Goal: Task Accomplishment & Management: Use online tool/utility

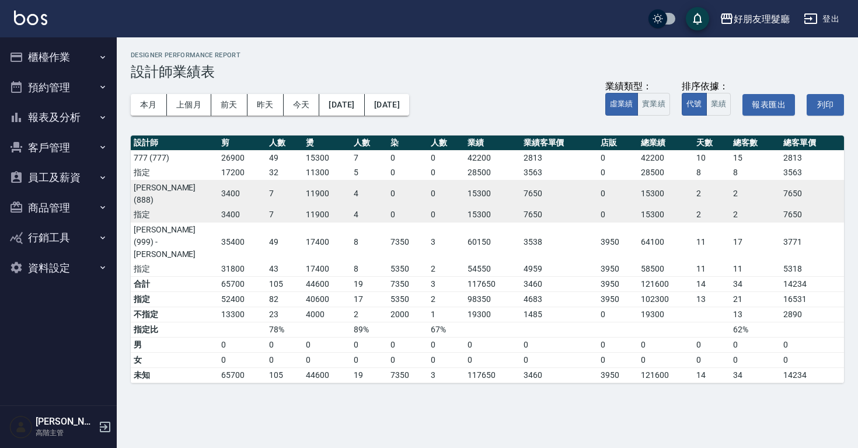
click at [101, 57] on icon "button" at bounding box center [102, 57] width 9 height 9
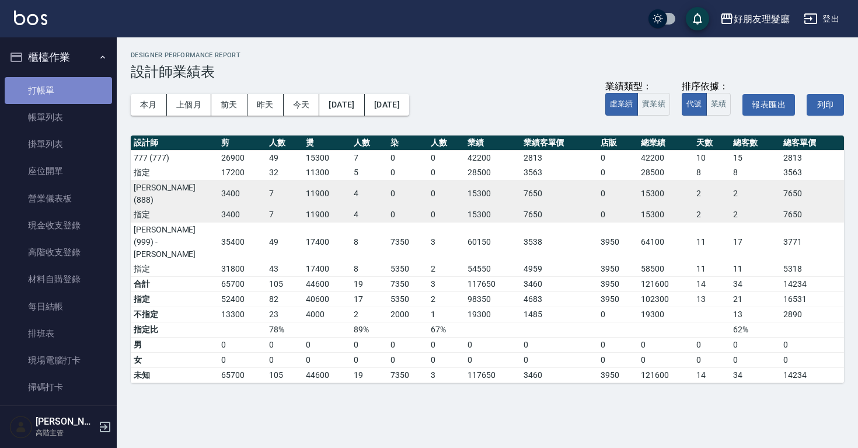
click at [84, 82] on link "打帳單" at bounding box center [58, 90] width 107 height 27
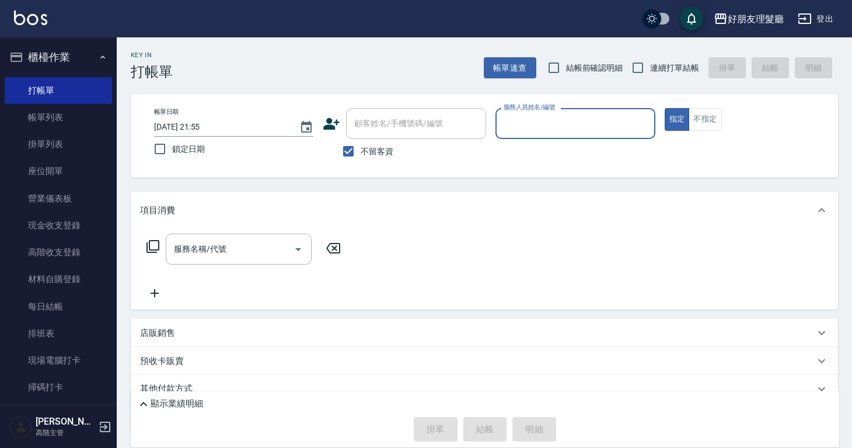
click at [407, 134] on div "顧客姓名/手機號碼/編號" at bounding box center [416, 123] width 140 height 31
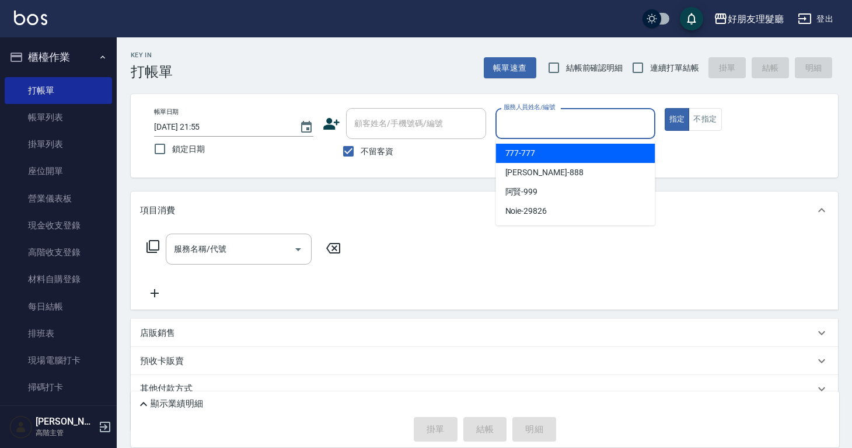
click at [540, 131] on input "服務人員姓名/編號" at bounding box center [575, 123] width 149 height 20
click at [538, 149] on div "777 -777" at bounding box center [575, 153] width 159 height 19
type input "777-777"
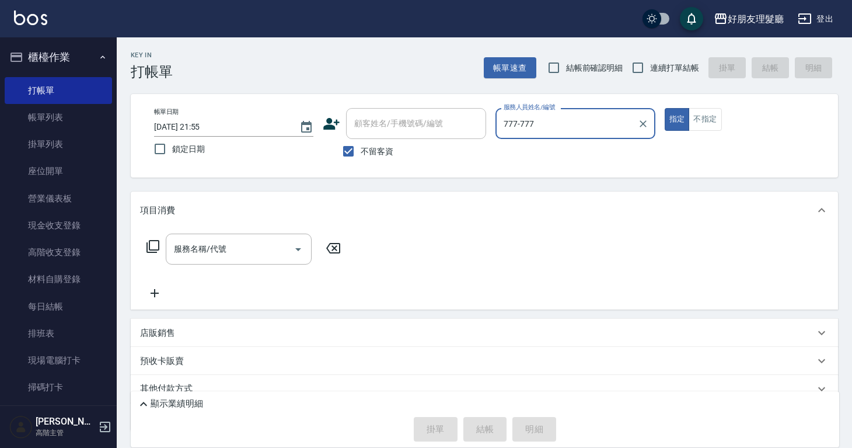
click at [158, 297] on icon at bounding box center [154, 293] width 29 height 14
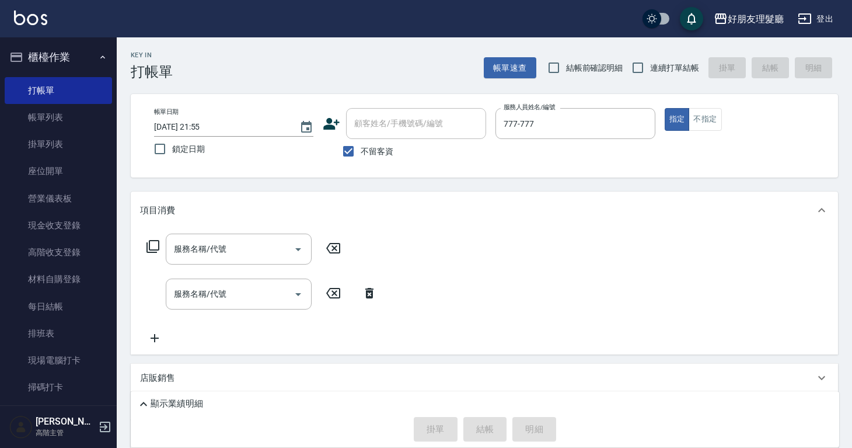
click at [159, 330] on div "服務名稱/代號 服務名稱/代號 服務名稱/代號 服務名稱/代號" at bounding box center [262, 288] width 244 height 111
click at [156, 337] on icon at bounding box center [155, 338] width 8 height 8
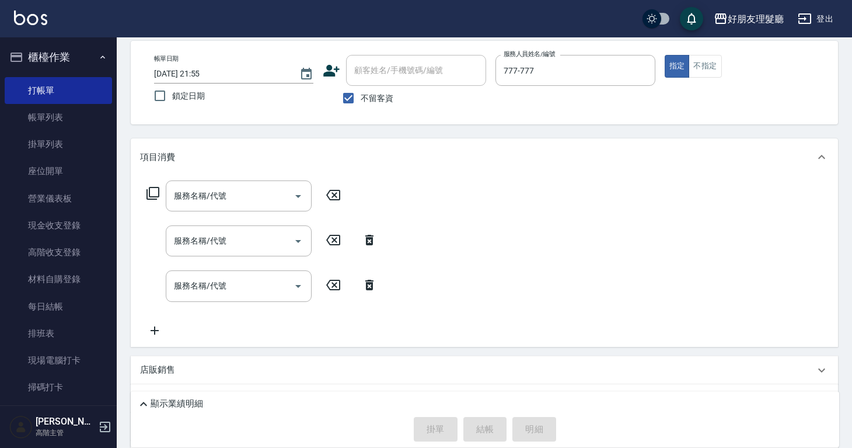
scroll to position [65, 0]
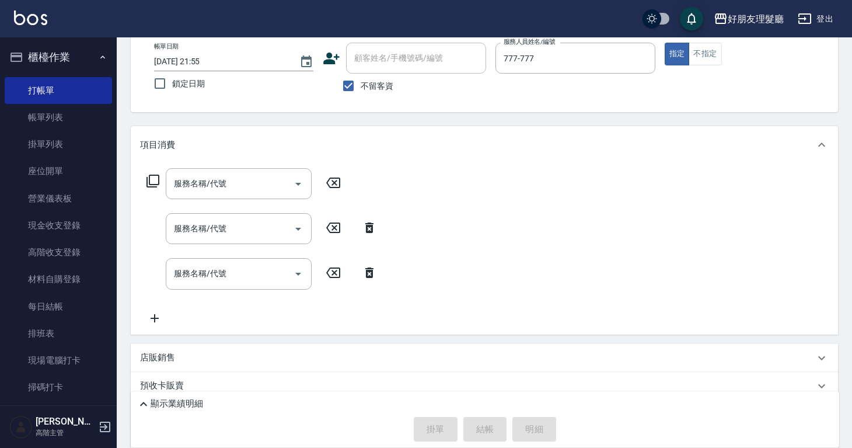
click at [152, 315] on icon at bounding box center [154, 318] width 29 height 14
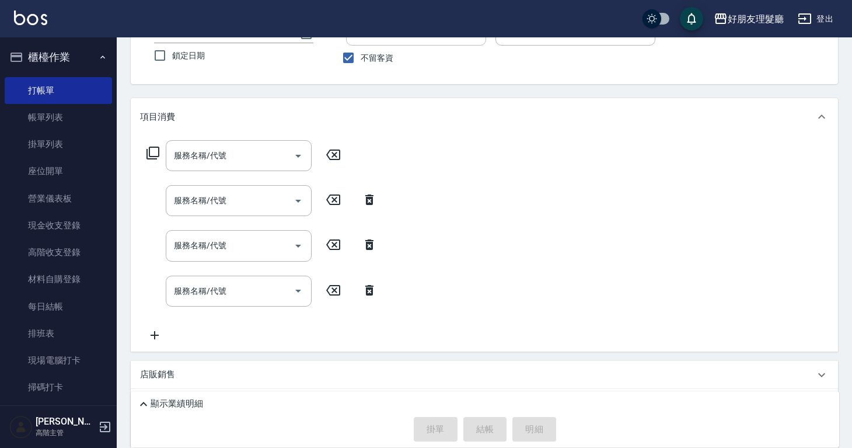
scroll to position [99, 0]
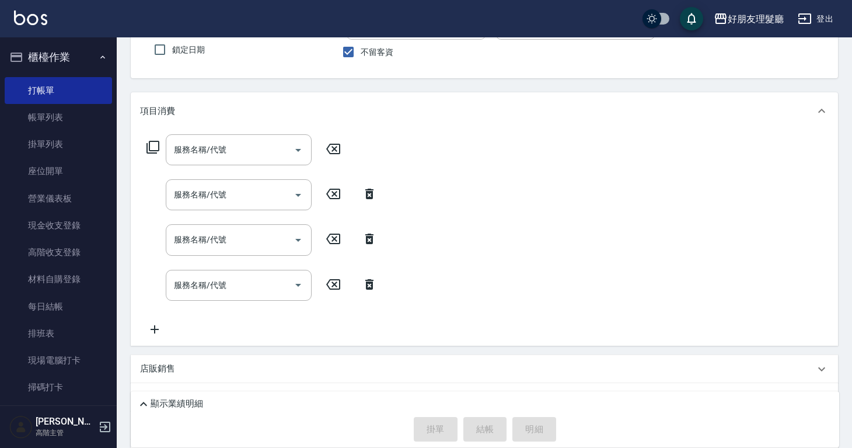
click at [157, 332] on icon at bounding box center [154, 329] width 29 height 14
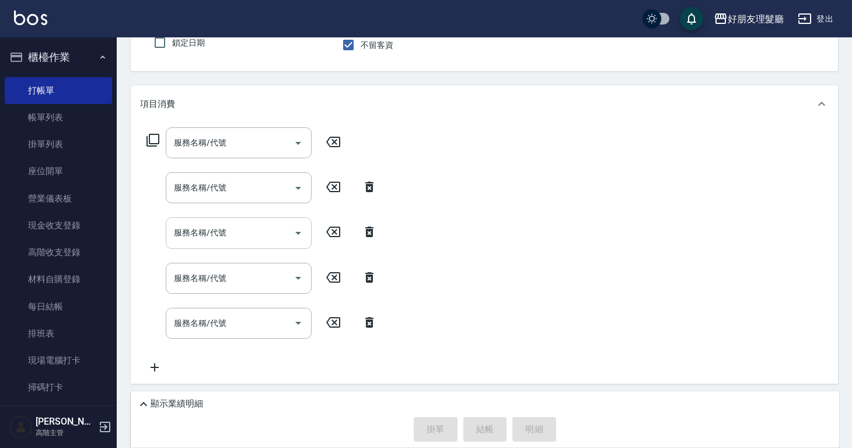
scroll to position [107, 0]
click at [298, 141] on icon "Open" at bounding box center [298, 142] width 6 height 3
click at [302, 141] on icon "Open" at bounding box center [298, 142] width 14 height 14
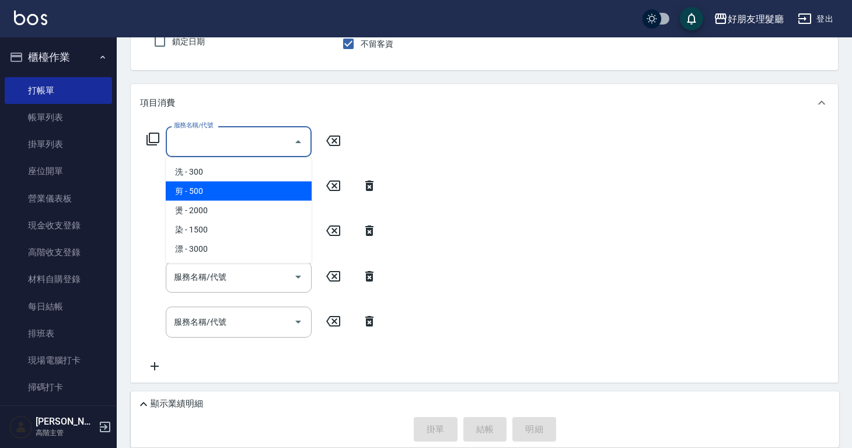
click at [271, 190] on span "剪 - 500" at bounding box center [239, 191] width 146 height 19
type input "剪(2)"
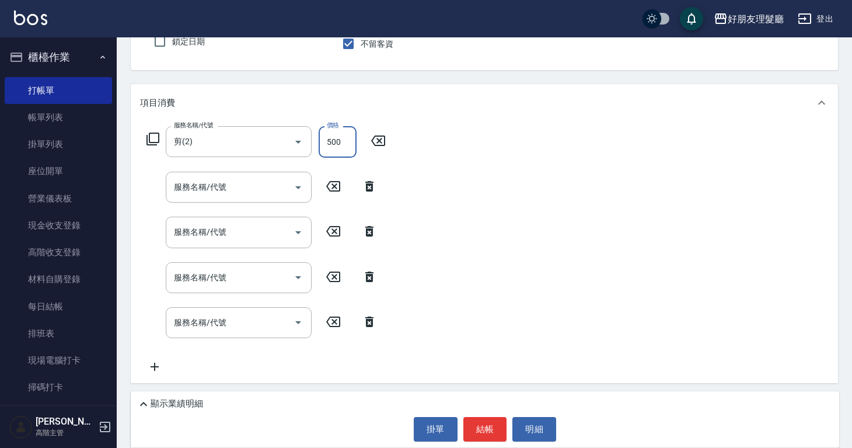
click at [341, 145] on input "500" at bounding box center [338, 142] width 38 height 32
type input "600"
click at [300, 190] on icon "Open" at bounding box center [298, 187] width 14 height 14
click at [243, 186] on input "服務名稱/代號" at bounding box center [230, 187] width 118 height 20
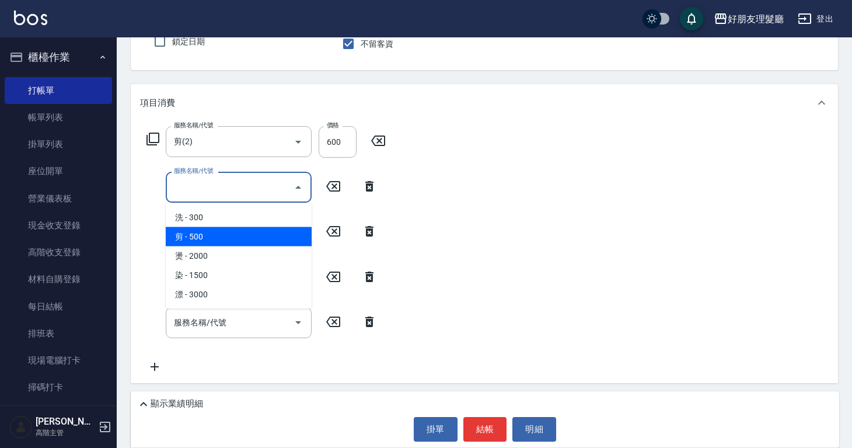
click at [238, 232] on span "剪 - 500" at bounding box center [239, 236] width 146 height 19
type input "剪(2)"
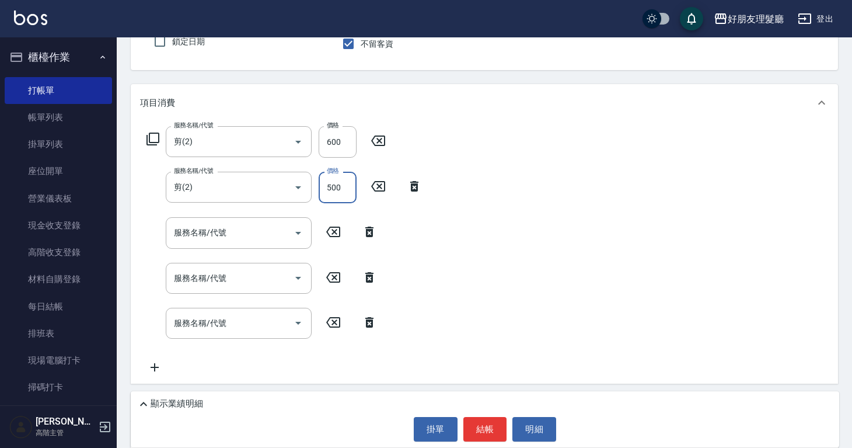
click at [331, 189] on input "500" at bounding box center [338, 188] width 38 height 32
type input "600"
click at [251, 242] on input "服務名稱/代號" at bounding box center [230, 232] width 118 height 20
click at [263, 235] on input "服務名稱/代號" at bounding box center [230, 232] width 118 height 20
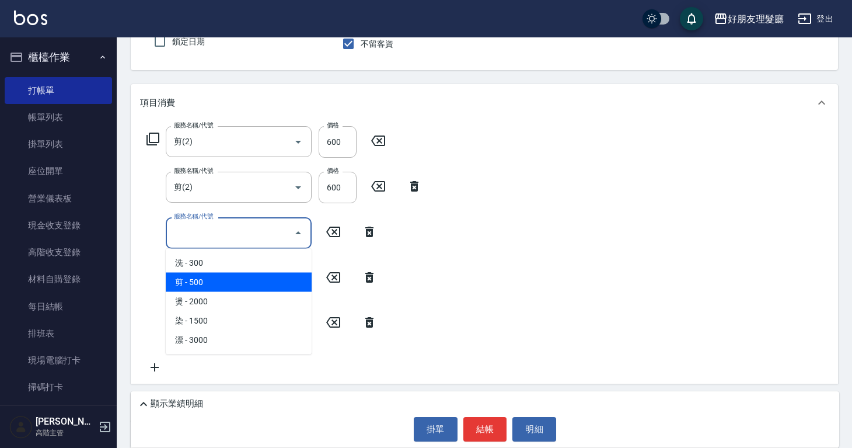
click at [249, 277] on span "剪 - 500" at bounding box center [239, 282] width 146 height 19
type input "剪(2)"
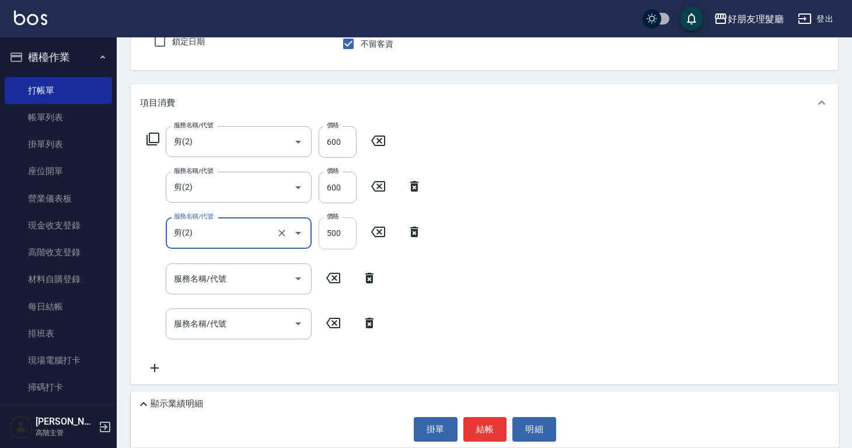
click at [331, 238] on input "500" at bounding box center [338, 233] width 38 height 32
type input "600"
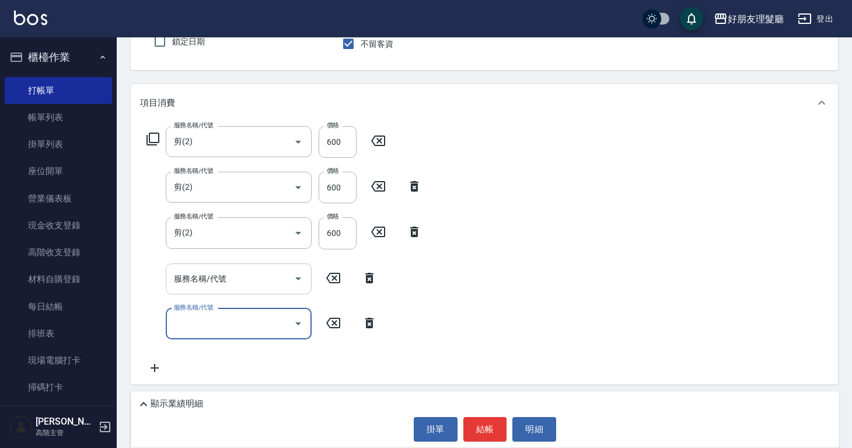
click at [273, 280] on input "服務名稱/代號" at bounding box center [230, 278] width 118 height 20
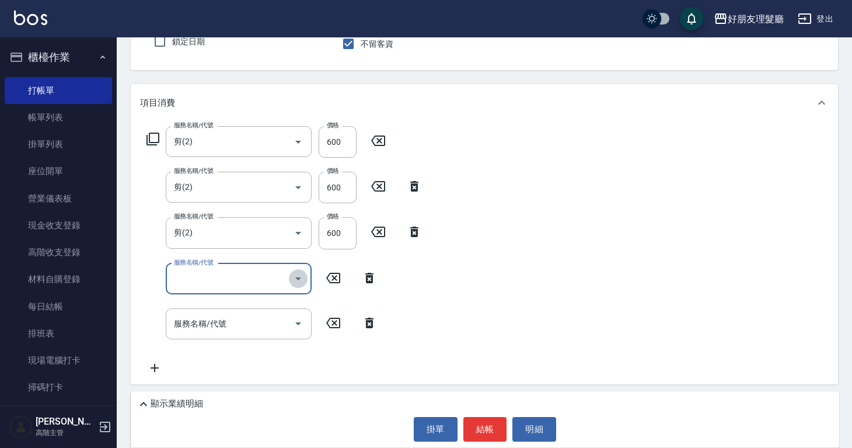
click at [301, 278] on icon "Open" at bounding box center [298, 278] width 14 height 14
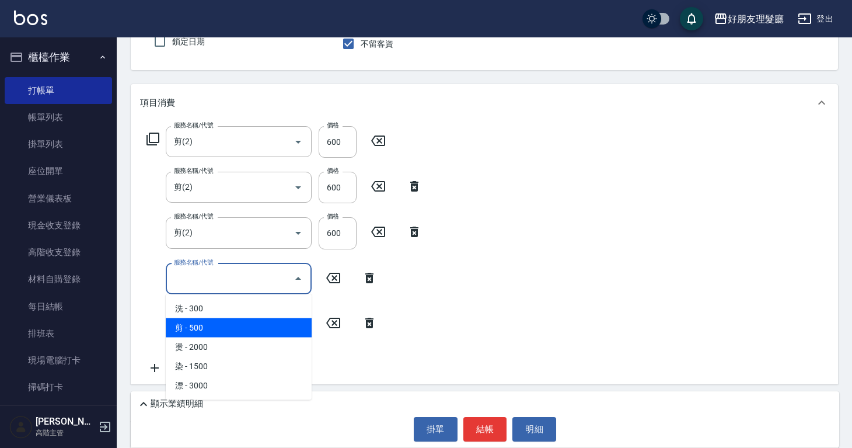
click at [262, 330] on span "剪 - 500" at bounding box center [239, 327] width 146 height 19
type input "剪(2)"
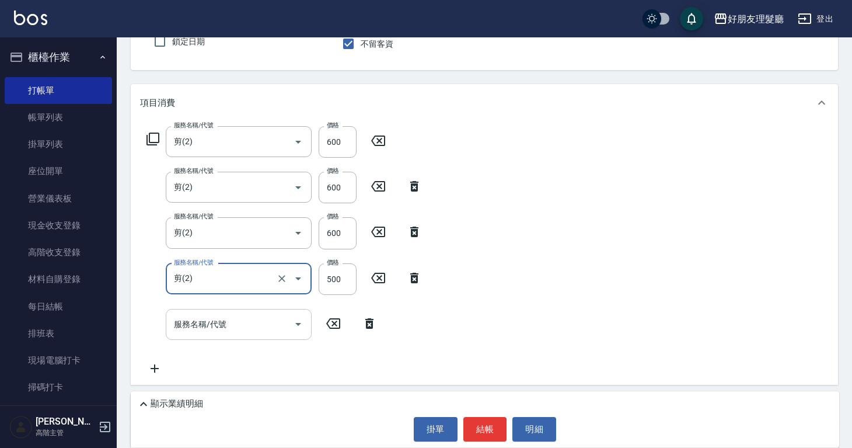
click at [296, 323] on icon "Open" at bounding box center [298, 324] width 14 height 14
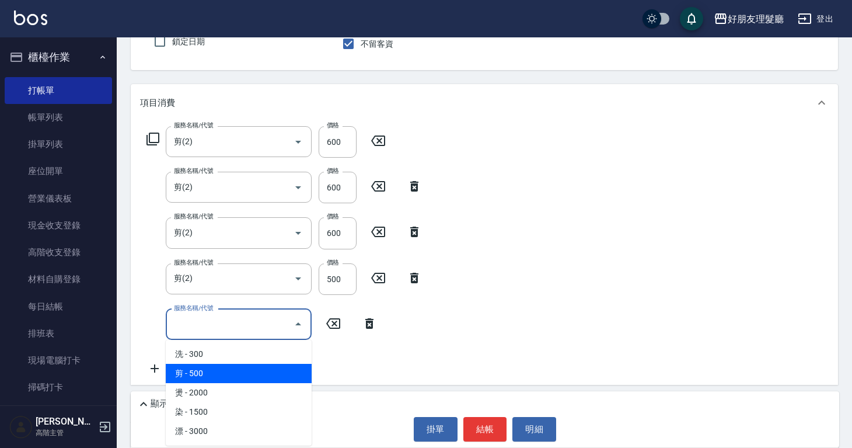
click at [262, 370] on span "剪 - 500" at bounding box center [239, 373] width 146 height 19
type input "剪(2)"
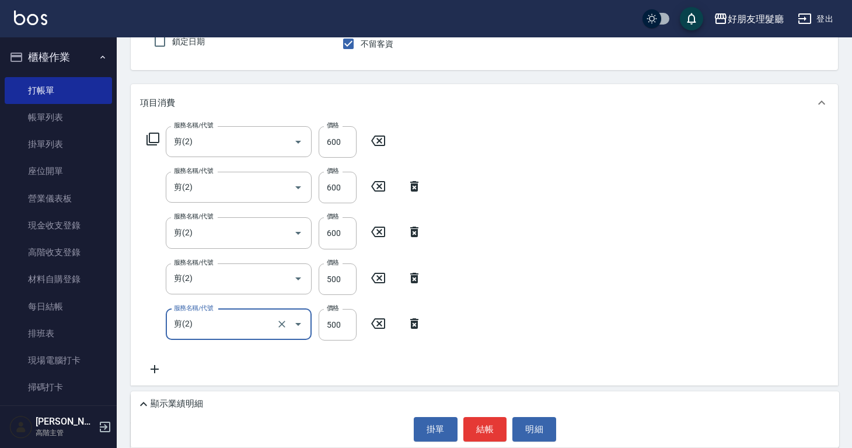
click at [515, 290] on div "服務名稱/代號 剪(2) 服務名稱/代號 價格 600 價格 服務名稱/代號 剪(2) 服務名稱/代號 價格 600 價格 服務名稱/代號 剪(2) 服務名稱…" at bounding box center [484, 253] width 707 height 264
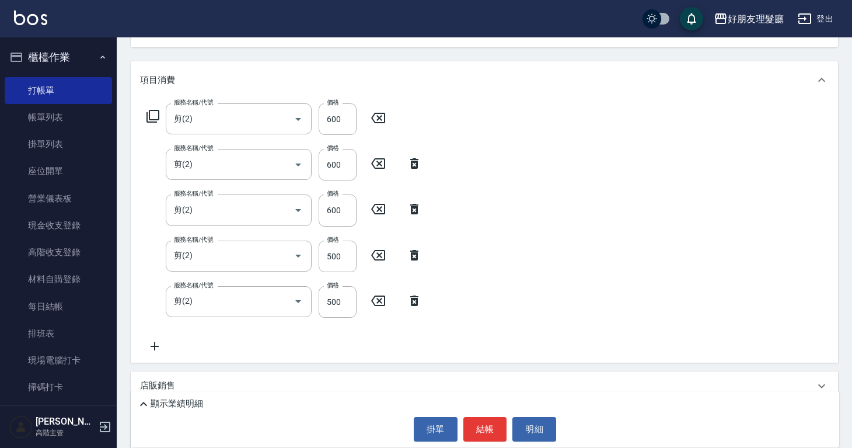
scroll to position [132, 0]
click at [155, 340] on icon at bounding box center [155, 344] width 8 height 8
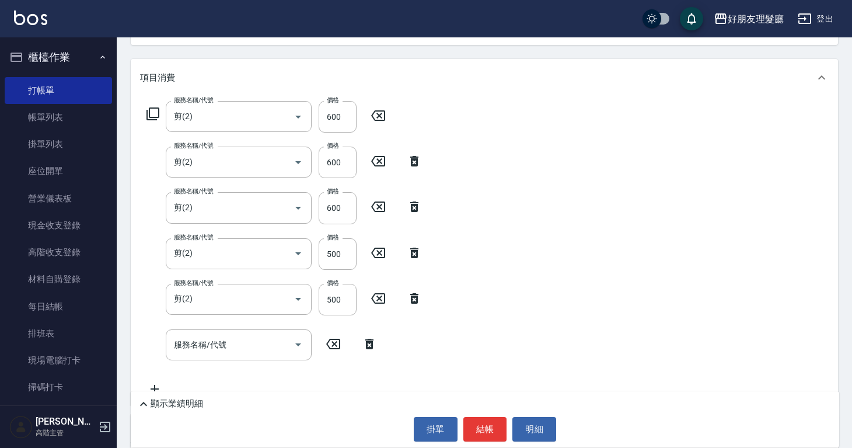
click at [156, 390] on icon at bounding box center [154, 389] width 29 height 14
click at [295, 341] on icon "Open" at bounding box center [298, 344] width 14 height 14
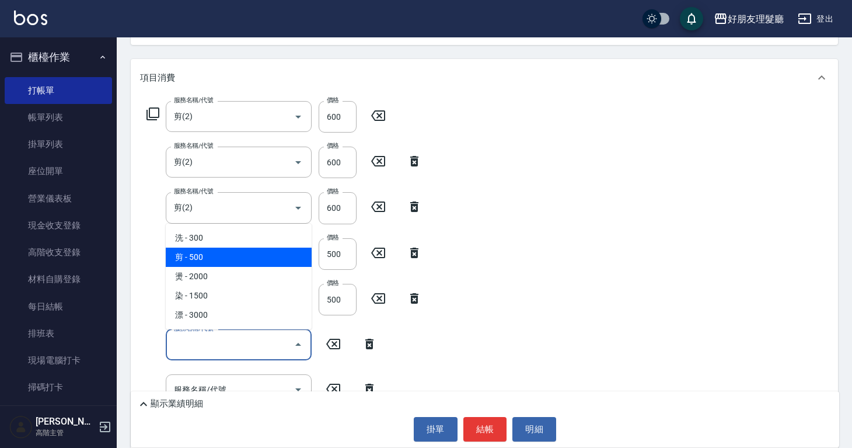
click at [217, 250] on span "剪 - 500" at bounding box center [239, 256] width 146 height 19
type input "剪(2)"
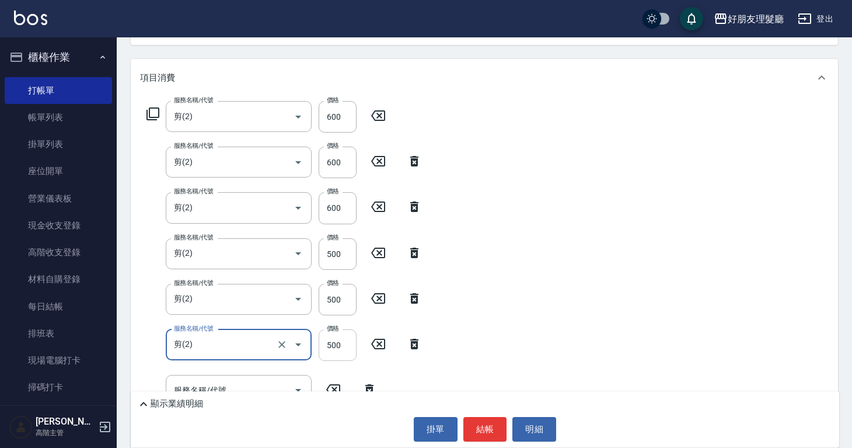
click at [334, 344] on input "500" at bounding box center [338, 345] width 38 height 32
type input "600"
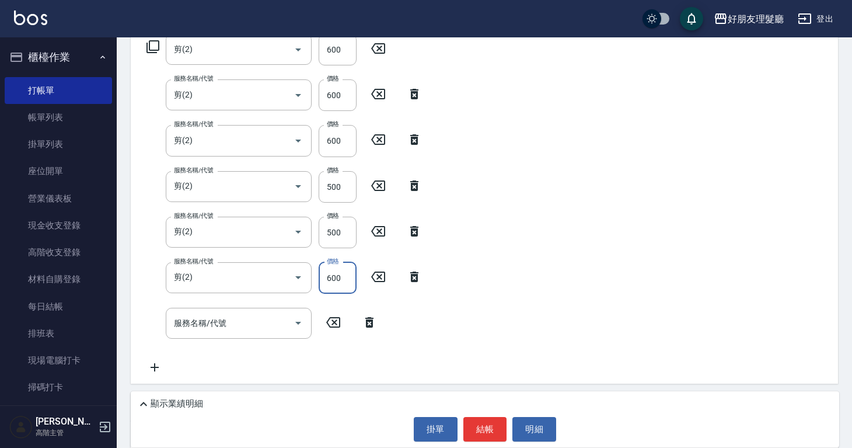
scroll to position [237, 0]
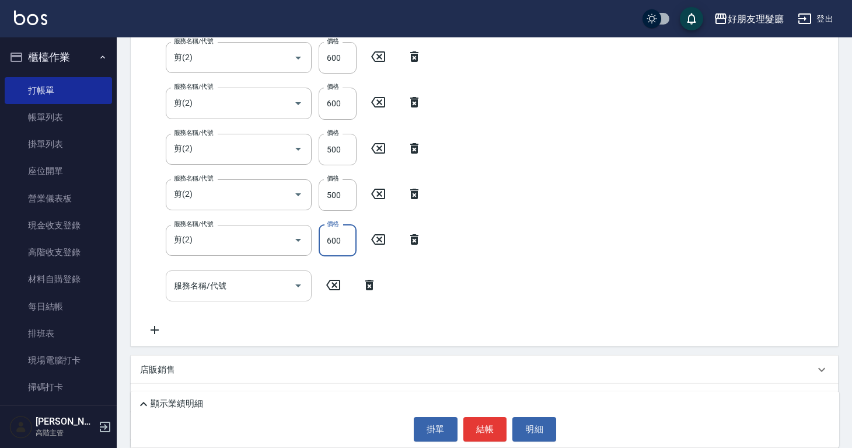
click at [242, 296] on div "服務名稱/代號" at bounding box center [239, 285] width 146 height 31
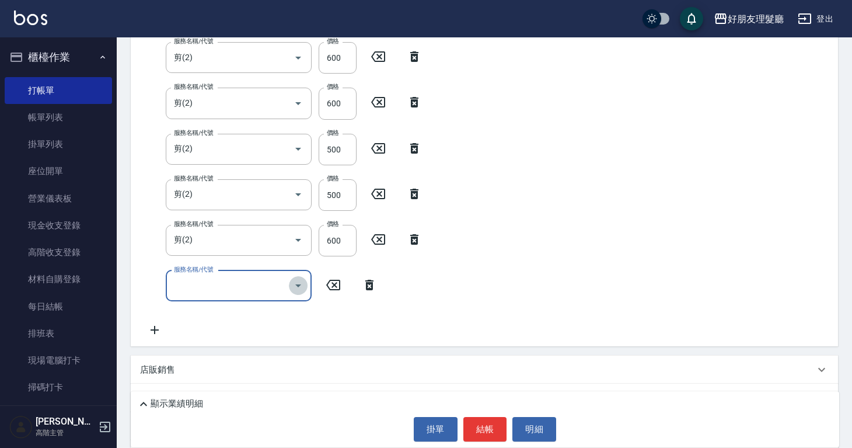
click at [291, 288] on icon "Open" at bounding box center [298, 285] width 14 height 14
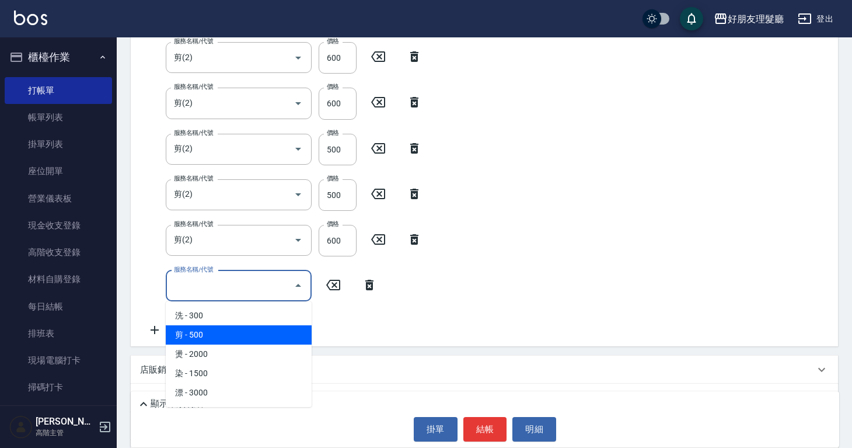
click at [283, 327] on span "剪 - 500" at bounding box center [239, 334] width 146 height 19
type input "剪(2)"
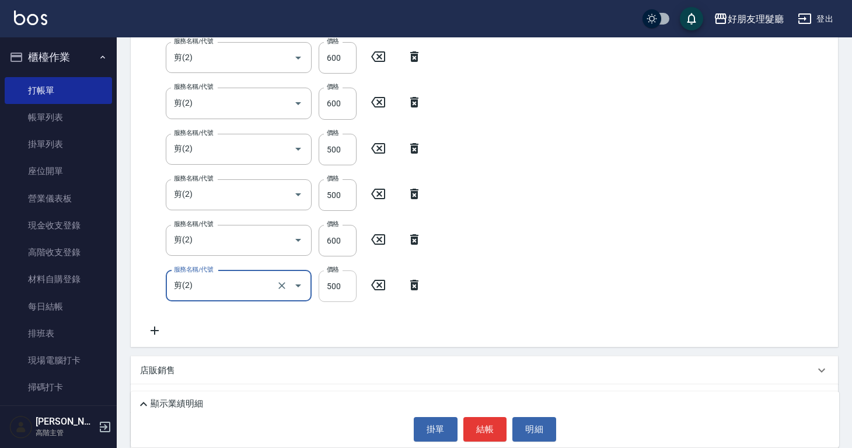
scroll to position [233, 0]
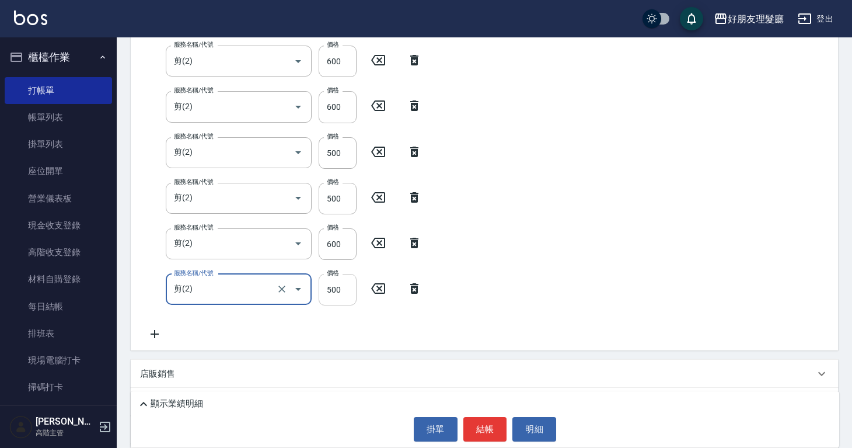
click at [332, 288] on input "500" at bounding box center [338, 290] width 38 height 32
type input "600"
click at [573, 267] on div "服務名稱/代號 剪(2) 服務名稱/代號 價格 600 價格 服務名稱/代號 剪(2) 服務名稱/代號 價格 600 價格 服務名稱/代號 剪(2) 服務名稱…" at bounding box center [484, 172] width 707 height 355
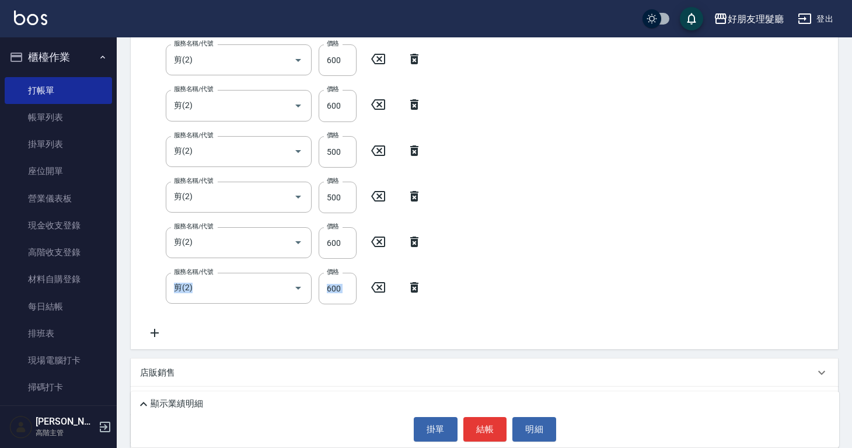
scroll to position [0, 0]
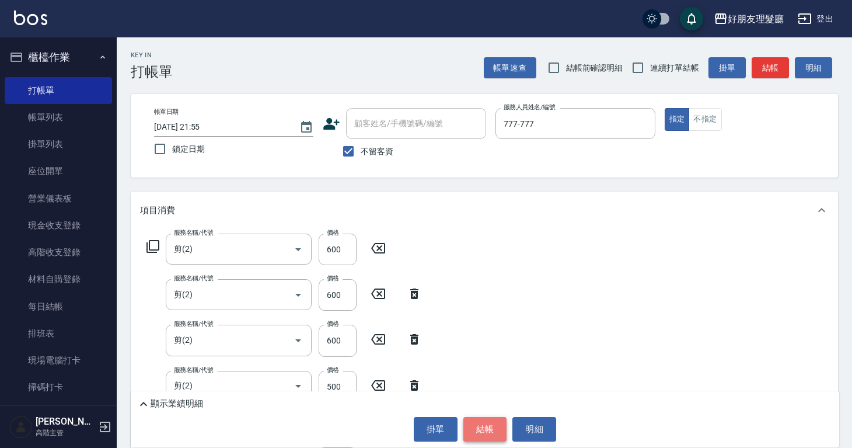
click at [487, 430] on button "結帳" at bounding box center [485, 429] width 44 height 25
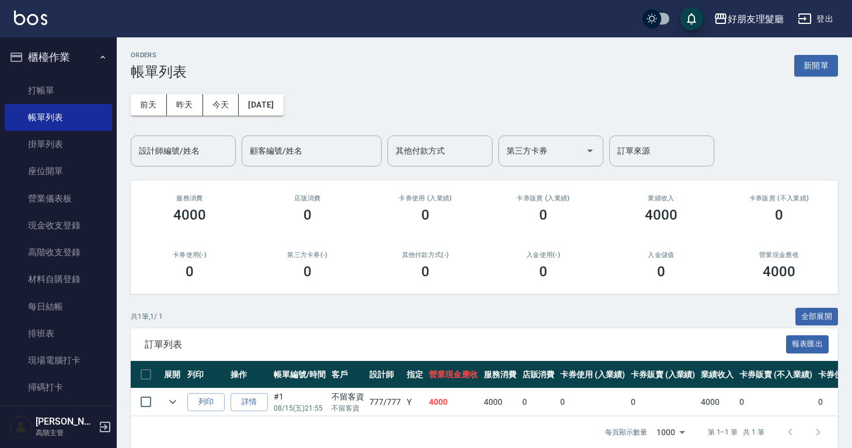
scroll to position [23, 0]
